Goal: Information Seeking & Learning: Learn about a topic

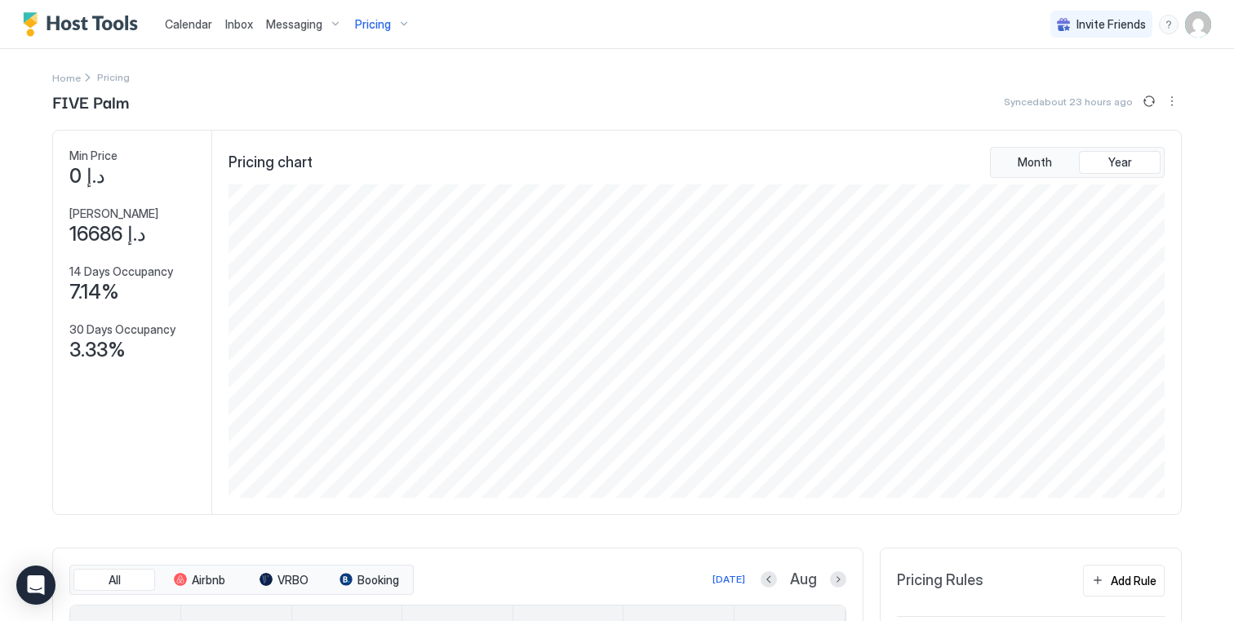
scroll to position [313, 939]
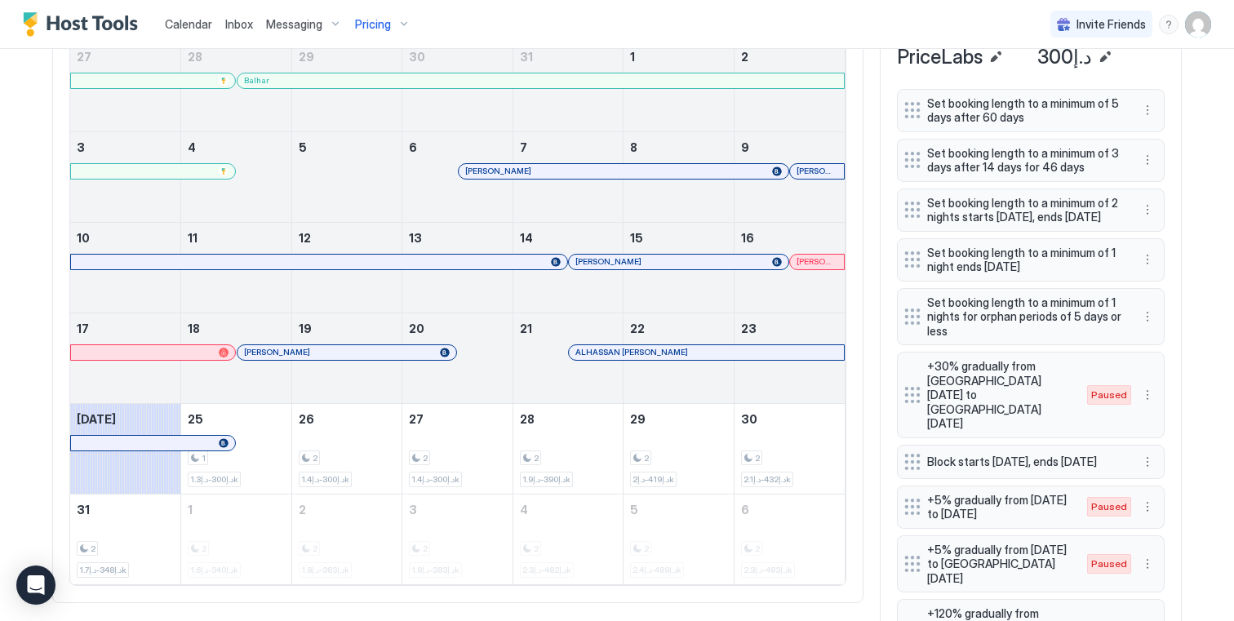
scroll to position [615, 0]
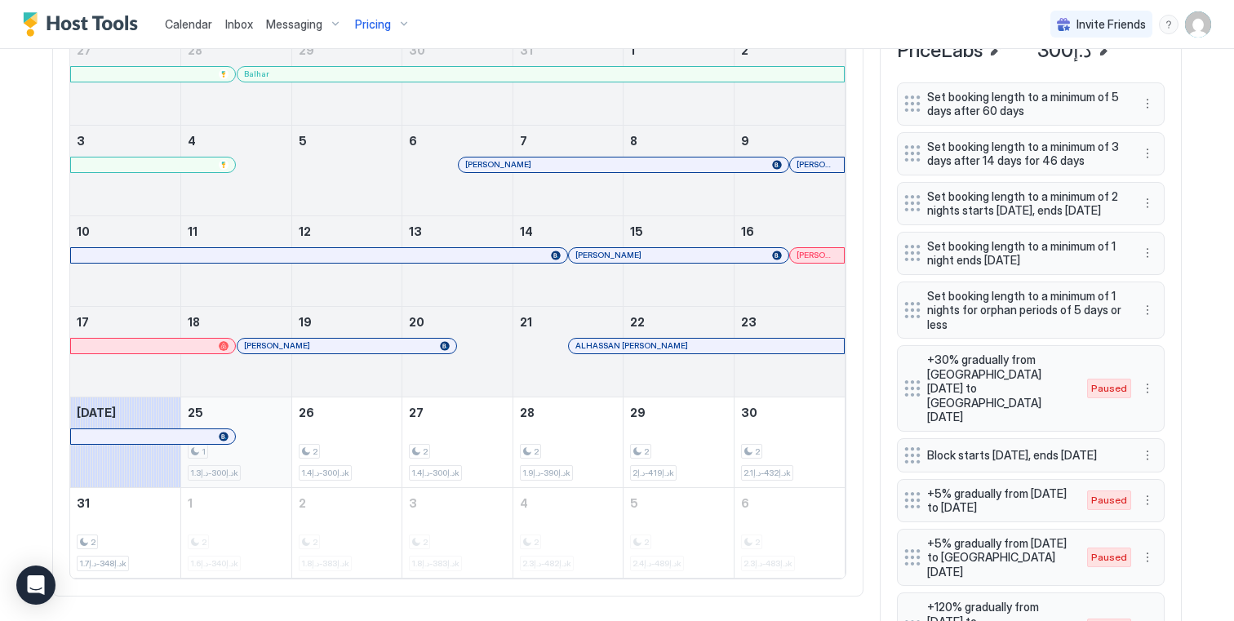
click at [259, 423] on div "1 د.إ300-د.إ1.3k" at bounding box center [236, 442] width 97 height 77
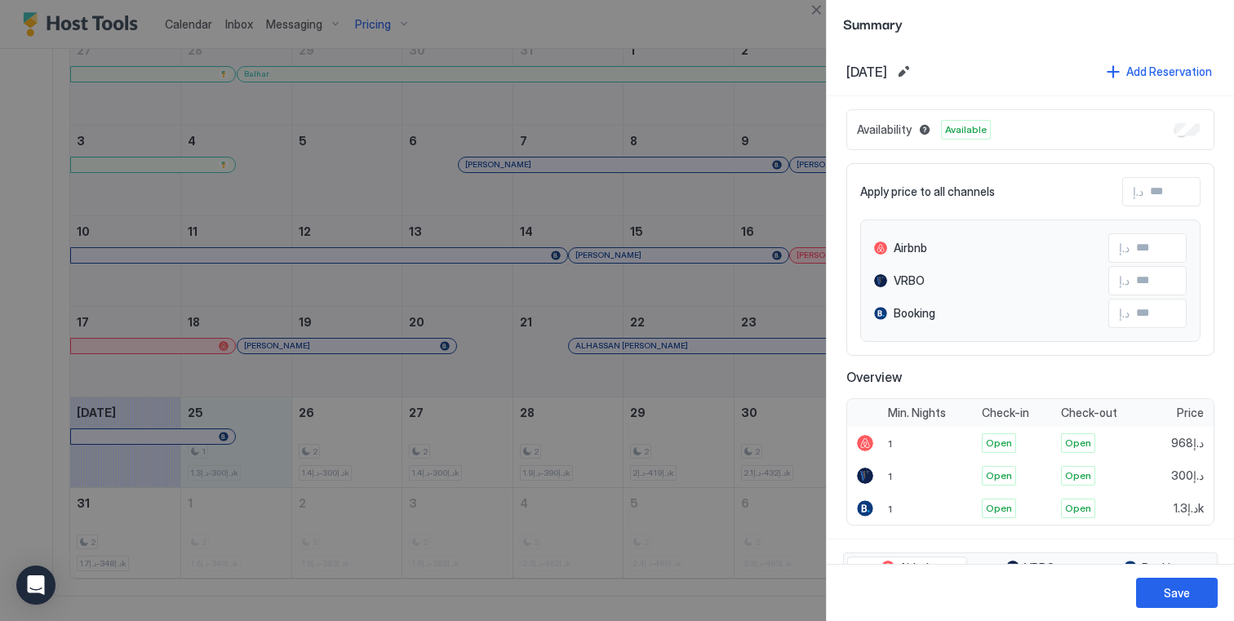
click at [333, 432] on div at bounding box center [617, 310] width 1234 height 621
click at [813, 13] on button "Close" at bounding box center [816, 10] width 20 height 20
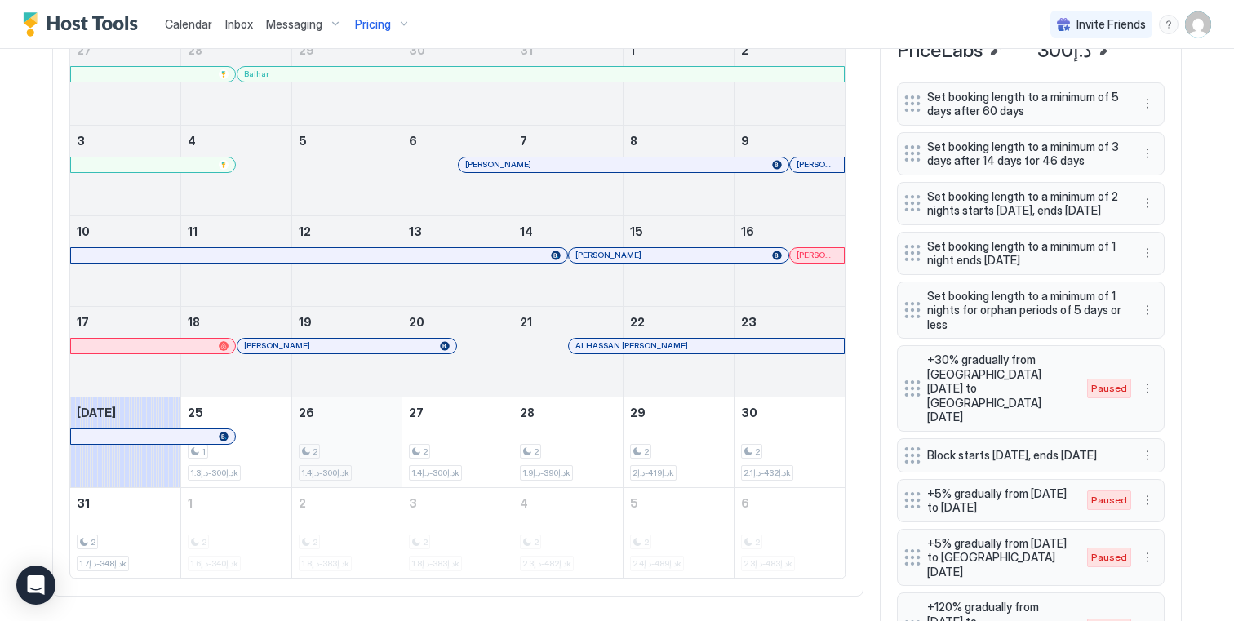
click at [373, 414] on div "2 د.إ300-د.إ1.4k" at bounding box center [347, 442] width 110 height 90
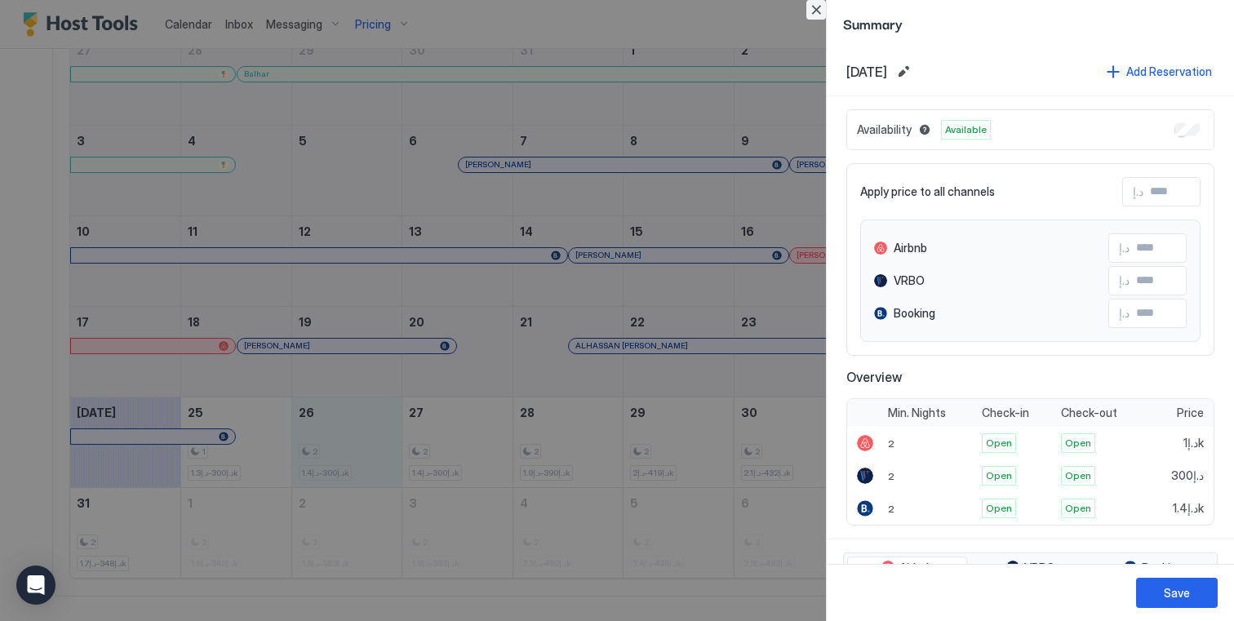
click at [818, 12] on button "Close" at bounding box center [816, 10] width 20 height 20
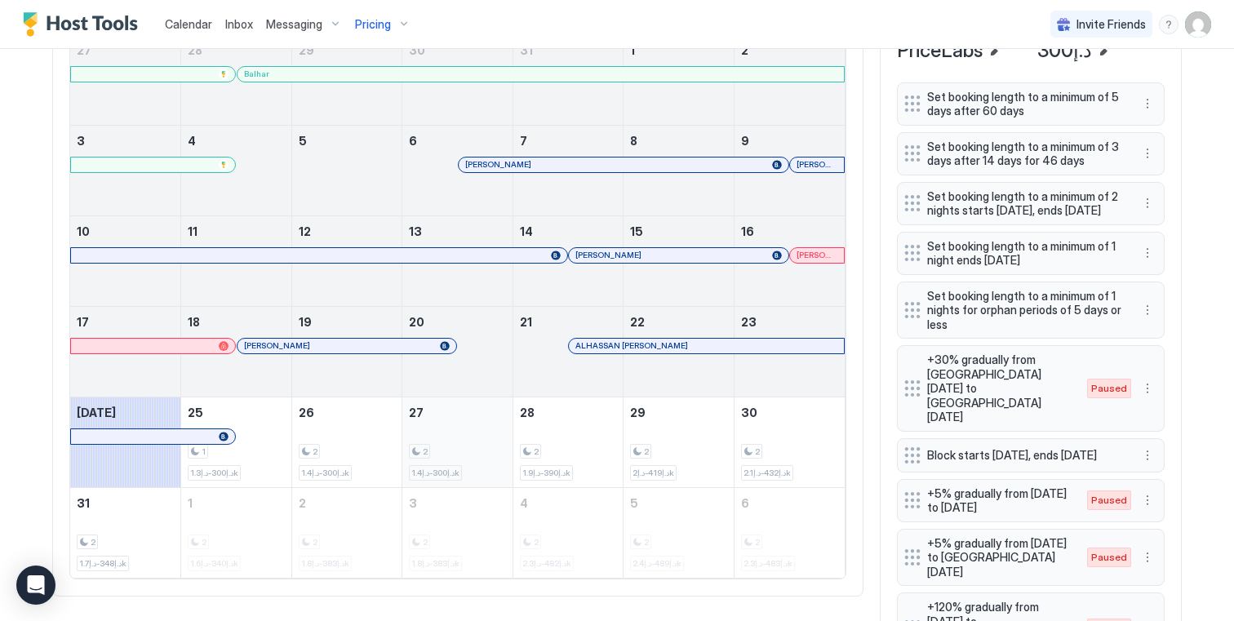
click at [473, 418] on div "2 د.إ300-د.إ1.4k" at bounding box center [457, 442] width 97 height 77
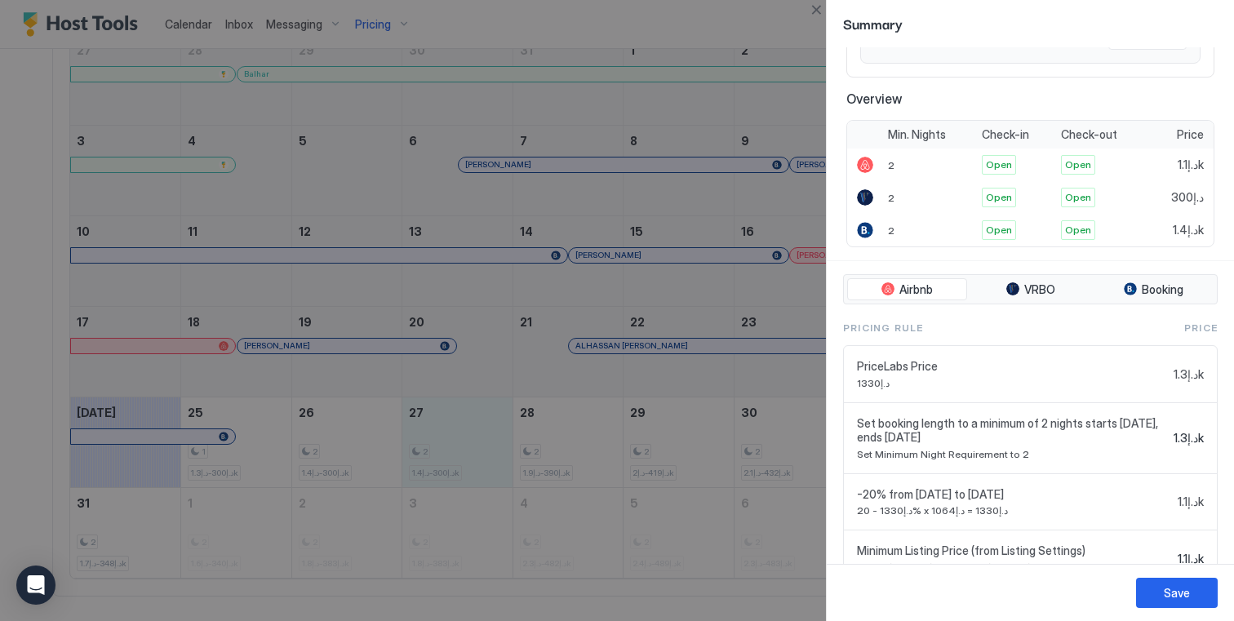
scroll to position [346, 0]
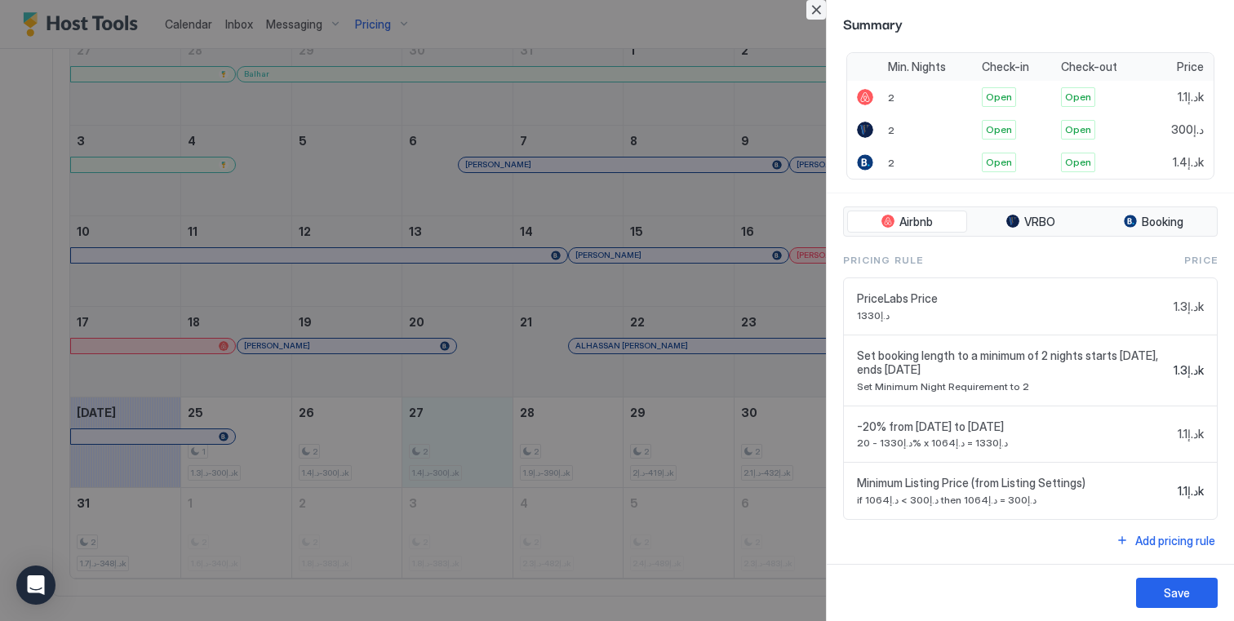
click at [816, 12] on button "Close" at bounding box center [816, 10] width 20 height 20
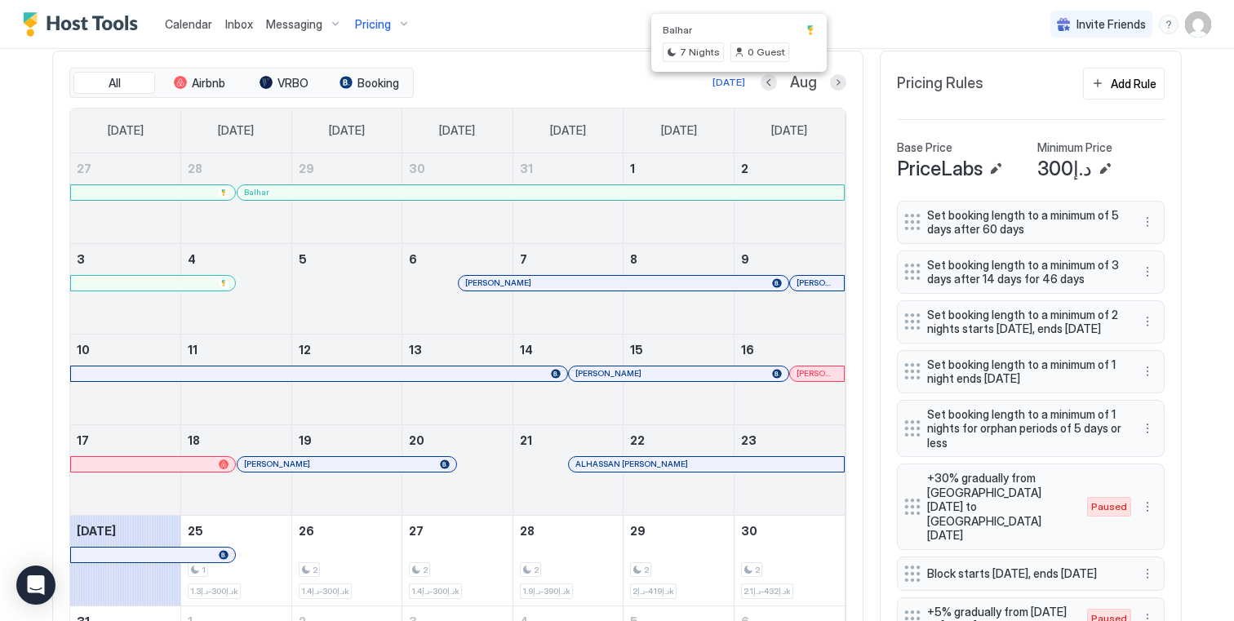
scroll to position [503, 0]
